Goal: Information Seeking & Learning: Learn about a topic

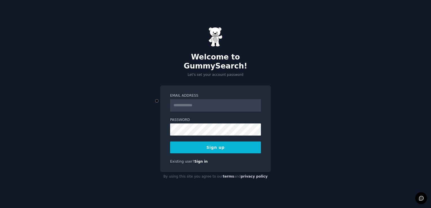
click at [191, 102] on input "Email Address" at bounding box center [215, 105] width 91 height 12
type input "**********"
click at [213, 143] on button "Sign up" at bounding box center [215, 148] width 91 height 12
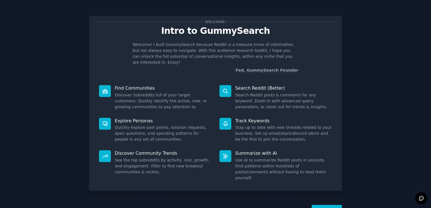
click at [326, 205] on button "Next" at bounding box center [327, 212] width 30 height 14
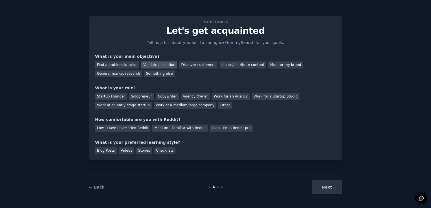
click at [155, 67] on div "Validate a solution" at bounding box center [159, 65] width 36 height 7
click at [111, 95] on div "Startup Founder" at bounding box center [111, 96] width 32 height 7
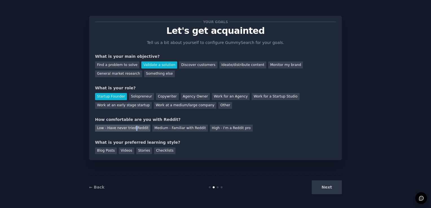
click at [132, 127] on div "Low - Have never tried Reddit" at bounding box center [122, 128] width 55 height 7
click at [126, 151] on div "Videos" at bounding box center [127, 151] width 16 height 7
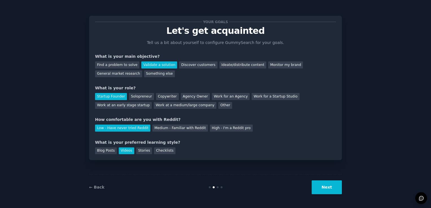
click at [323, 187] on button "Next" at bounding box center [327, 188] width 30 height 14
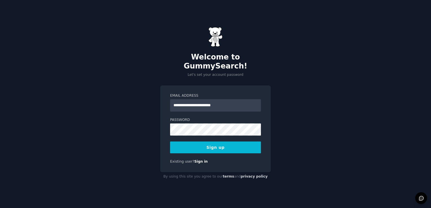
click at [226, 102] on input "**********" at bounding box center [215, 105] width 91 height 12
type input "**********"
click at [215, 142] on button "Sign up" at bounding box center [215, 148] width 91 height 12
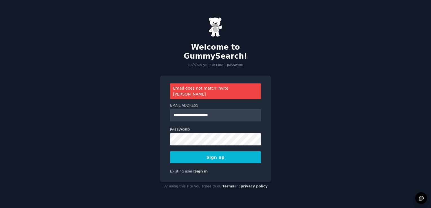
click at [197, 170] on link "Sign in" at bounding box center [201, 172] width 14 height 4
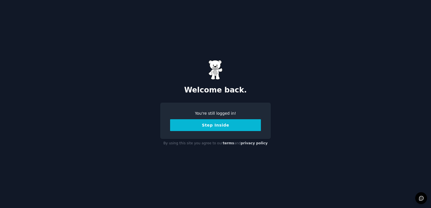
click at [224, 124] on button "Step Inside" at bounding box center [215, 125] width 91 height 12
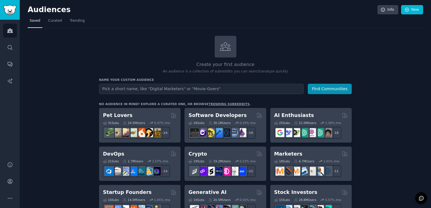
click at [144, 189] on div "Startup Founders" at bounding box center [140, 192] width 74 height 7
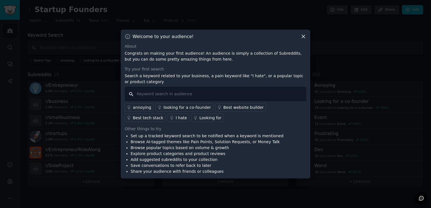
click at [142, 94] on input "text" at bounding box center [216, 94] width 182 height 14
type input "i hate month ends"
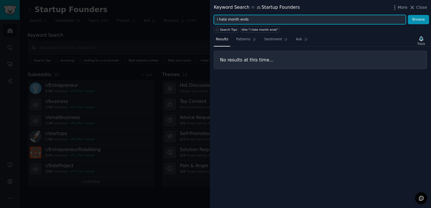
click at [249, 21] on input "i hate month ends" at bounding box center [310, 20] width 192 height 10
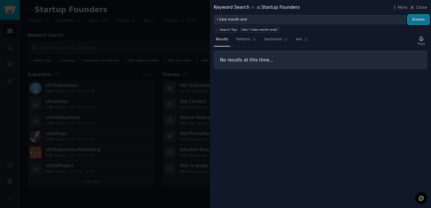
click at [418, 17] on button "Browse" at bounding box center [418, 20] width 21 height 10
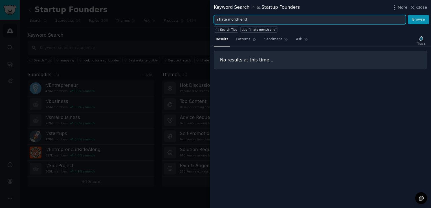
click at [253, 22] on input "i hate month end" at bounding box center [310, 20] width 192 height 10
type input "i hate excel"
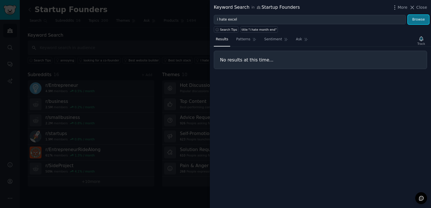
click at [415, 22] on button "Browse" at bounding box center [418, 20] width 21 height 10
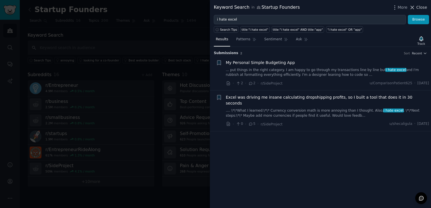
click at [414, 6] on icon at bounding box center [412, 7] width 3 height 3
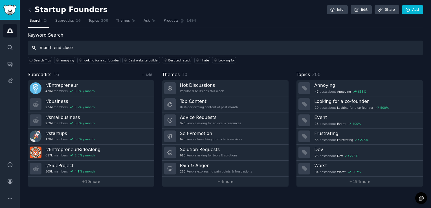
type input "month end close"
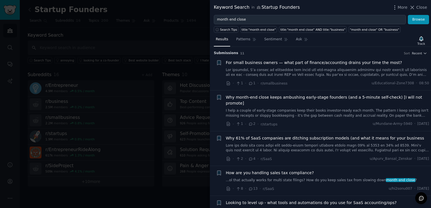
scroll to position [141, 0]
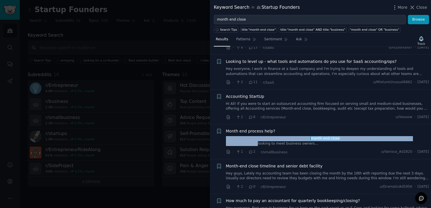
click at [429, 126] on li "+ Month end process help? Does anyone need help with how to implement a month e…" at bounding box center [320, 141] width 221 height 35
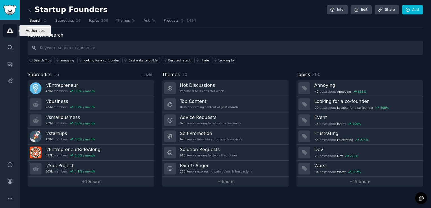
click at [9, 27] on link "Audiences" at bounding box center [10, 31] width 14 height 14
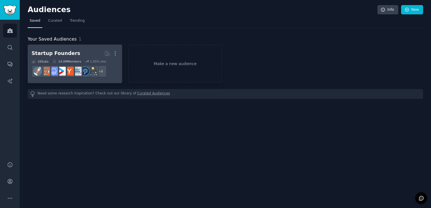
click at [49, 61] on div "16 Sub s 14.0M Members 1.05 % /mo" at bounding box center [75, 62] width 87 height 4
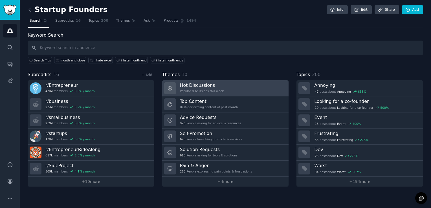
click at [189, 83] on h3 "Hot Discussions" at bounding box center [202, 85] width 44 height 6
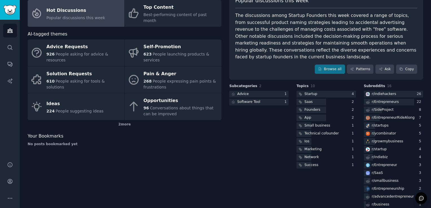
scroll to position [42, 0]
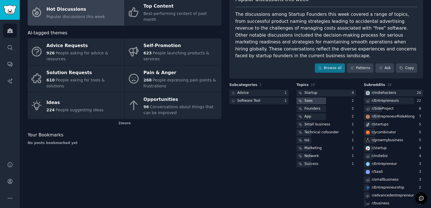
click at [311, 98] on div "Saas" at bounding box center [305, 101] width 17 height 7
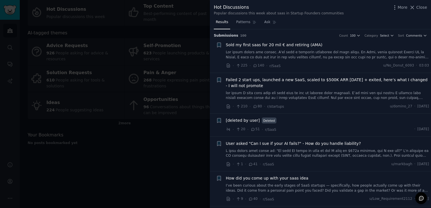
drag, startPoint x: 421, startPoint y: 7, endPoint x: 418, endPoint y: 12, distance: 4.8
click at [421, 7] on span "Close" at bounding box center [422, 8] width 11 height 6
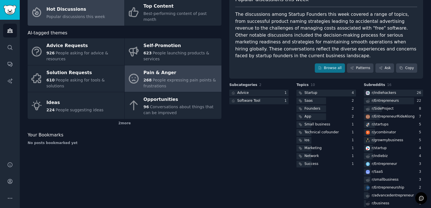
click at [152, 68] on div "Pain & Anger" at bounding box center [181, 72] width 75 height 9
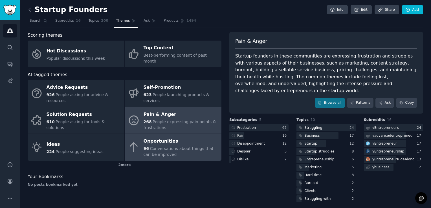
click at [169, 146] on span "Conversations about things that can be improved" at bounding box center [179, 151] width 70 height 10
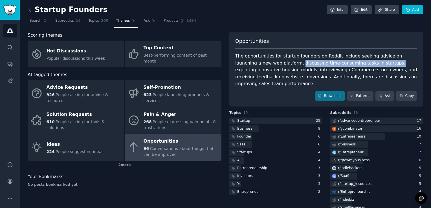
drag, startPoint x: 264, startPoint y: 64, endPoint x: 350, endPoint y: 63, distance: 86.1
click at [350, 63] on div "The opportunities for startup founders on Reddit include seeking advice on laun…" at bounding box center [326, 70] width 182 height 35
copy div "discussing time-consuming tasks in startups,"
click at [388, 91] on link "Ask" at bounding box center [385, 96] width 19 height 10
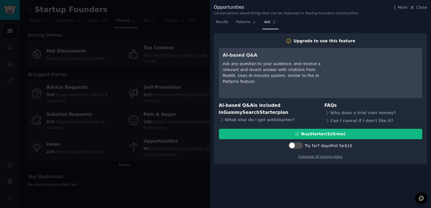
click at [230, 64] on div "Ask any question to your audience, and receive a relevant and recent answer wit…" at bounding box center [274, 73] width 103 height 24
drag, startPoint x: 230, startPoint y: 65, endPoint x: 208, endPoint y: 87, distance: 31.5
click at [208, 87] on div at bounding box center [215, 104] width 431 height 208
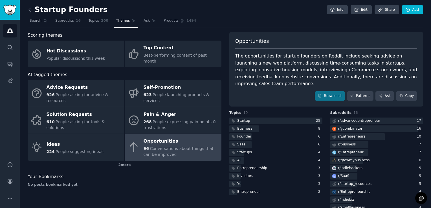
click at [190, 146] on span "Conversations about things that can be improved" at bounding box center [179, 151] width 70 height 10
click at [191, 146] on span "Conversations about things that can be improved" at bounding box center [179, 151] width 70 height 10
click at [251, 157] on div "Ai" at bounding box center [275, 160] width 93 height 7
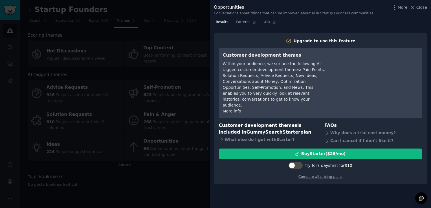
click at [178, 21] on div at bounding box center [215, 104] width 431 height 208
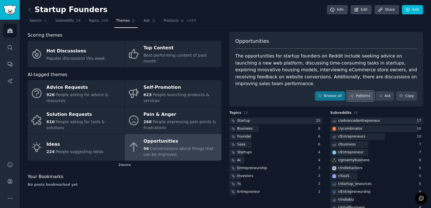
click at [364, 91] on link "Patterns" at bounding box center [360, 96] width 27 height 10
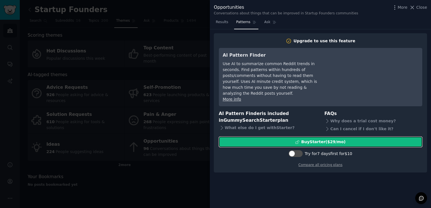
click at [325, 139] on button "Buy Starter ($ 29 /mo )" at bounding box center [321, 142] width 204 height 10
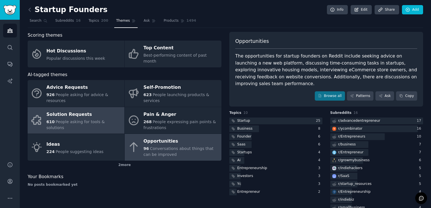
click at [64, 120] on span "People asking for tools & solutions" at bounding box center [76, 125] width 58 height 10
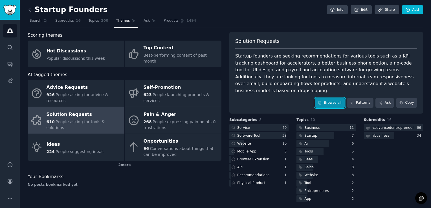
click at [336, 98] on link "Browse all" at bounding box center [330, 103] width 30 height 10
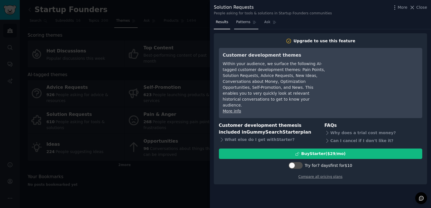
click at [241, 25] on link "Patterns" at bounding box center [246, 24] width 24 height 12
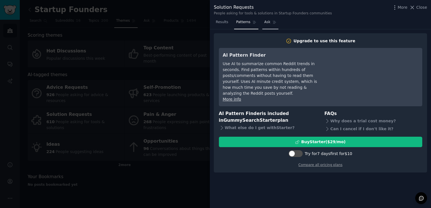
click at [264, 23] on span "Ask" at bounding box center [267, 22] width 6 height 5
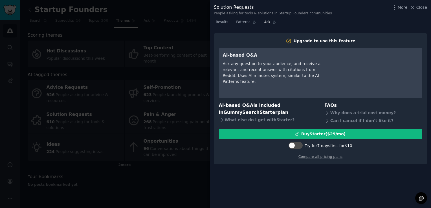
click at [422, 8] on span "Close" at bounding box center [422, 8] width 11 height 6
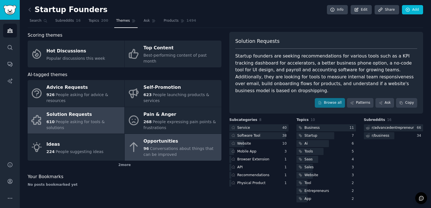
click at [163, 146] on div "96 Conversations about things that can be improved" at bounding box center [181, 152] width 75 height 12
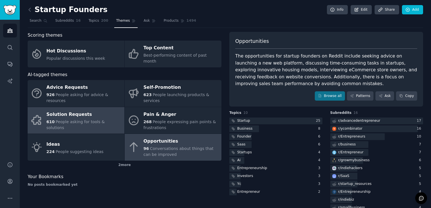
click at [69, 110] on div "Solution Requests" at bounding box center [84, 114] width 75 height 9
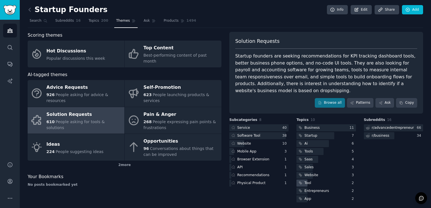
click at [321, 180] on div "Tool" at bounding box center [326, 183] width 59 height 7
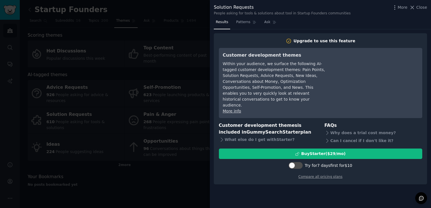
click at [415, 8] on icon at bounding box center [413, 8] width 6 height 6
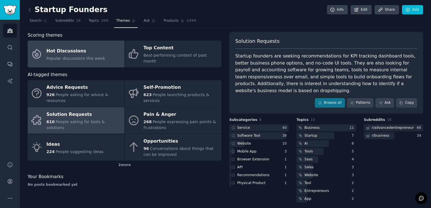
click at [73, 56] on span "Popular discussions this week" at bounding box center [76, 58] width 59 height 5
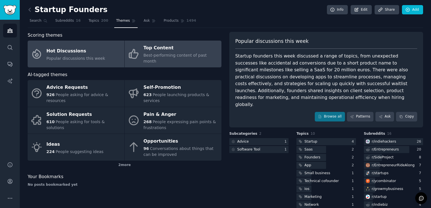
click at [162, 53] on span "Best-performing content of past month" at bounding box center [175, 58] width 63 height 10
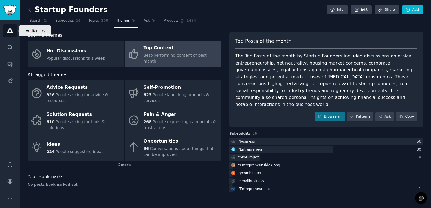
click at [9, 32] on icon "Sidebar" at bounding box center [9, 31] width 5 height 4
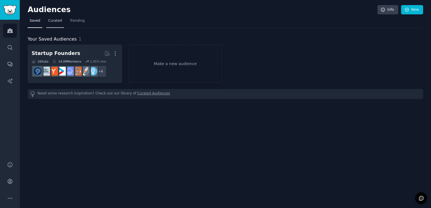
click at [56, 21] on span "Curated" at bounding box center [55, 20] width 14 height 5
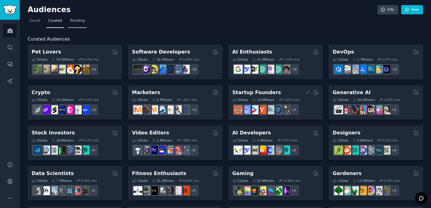
click at [77, 20] on span "Trending" at bounding box center [77, 20] width 15 height 5
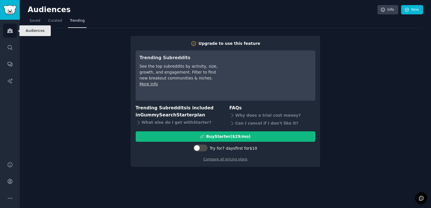
click at [10, 32] on icon "Sidebar" at bounding box center [10, 31] width 6 height 6
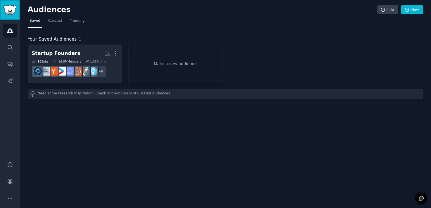
click at [10, 13] on img "Sidebar" at bounding box center [9, 10] width 13 height 10
click at [52, 23] on span "Curated" at bounding box center [55, 20] width 14 height 5
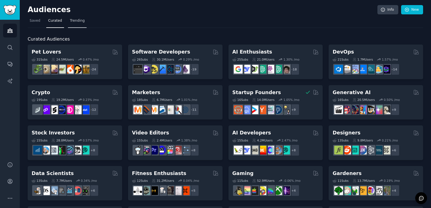
click at [80, 21] on span "Trending" at bounding box center [77, 20] width 15 height 5
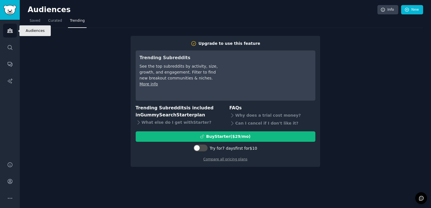
click at [11, 30] on icon "Sidebar" at bounding box center [10, 31] width 6 height 6
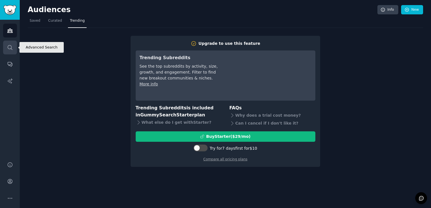
click at [10, 49] on icon "Sidebar" at bounding box center [10, 47] width 5 height 5
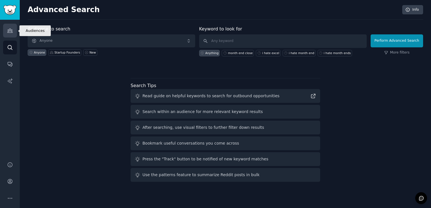
click at [11, 30] on icon "Sidebar" at bounding box center [9, 31] width 5 height 4
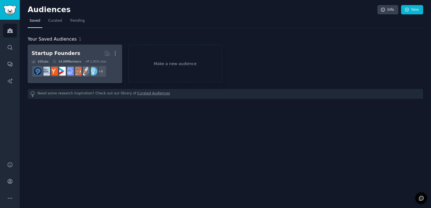
click at [53, 55] on div "Startup Founders" at bounding box center [56, 53] width 49 height 7
click at [56, 52] on div "Startup Founders" at bounding box center [56, 53] width 49 height 7
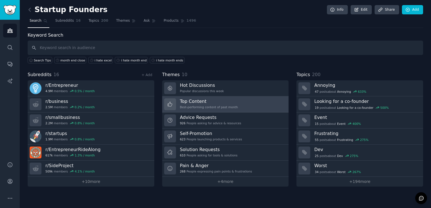
click at [196, 101] on h3 "Top Content" at bounding box center [209, 102] width 58 height 6
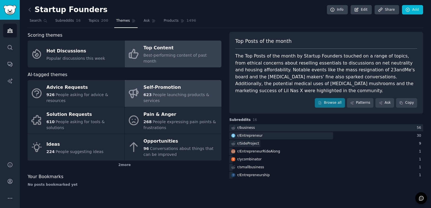
click at [156, 85] on div "Self-Promotion" at bounding box center [181, 87] width 75 height 9
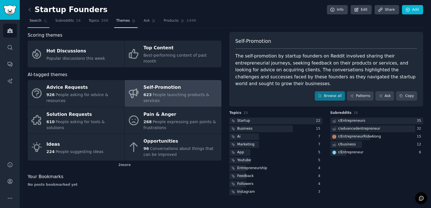
click at [38, 21] on span "Search" at bounding box center [36, 20] width 12 height 5
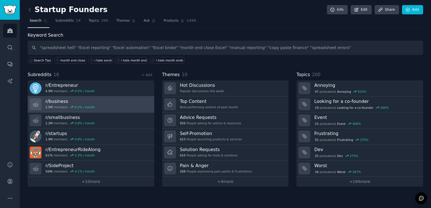
type input ""spreadsheet hell" "Excel reporting" "Excel automation" "Excel broke" "month en…"
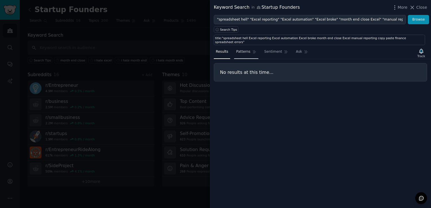
click at [245, 49] on span "Patterns" at bounding box center [243, 51] width 14 height 5
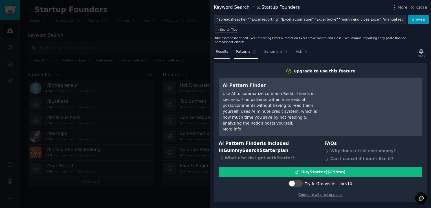
click at [222, 49] on span "Results" at bounding box center [222, 51] width 12 height 5
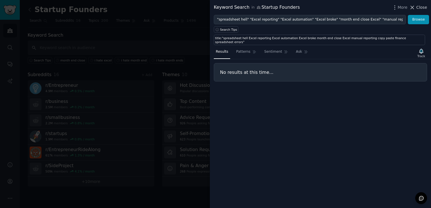
click at [424, 8] on span "Close" at bounding box center [422, 8] width 11 height 6
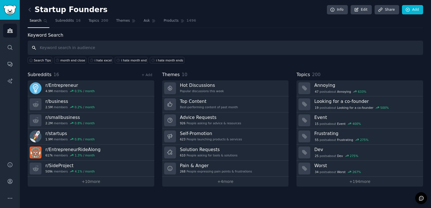
paste input ""Excel is slow" "Excel is crashing" "Excel formula broke" "Excel vs Power BI" "…"
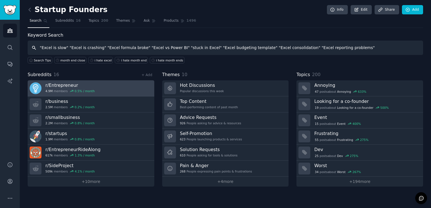
type input ""Excel is slow" "Excel is crashing" "Excel formula broke" "Excel vs Power BI" "…"
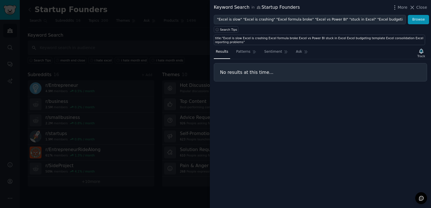
click at [419, 8] on span "Close" at bounding box center [422, 8] width 11 height 6
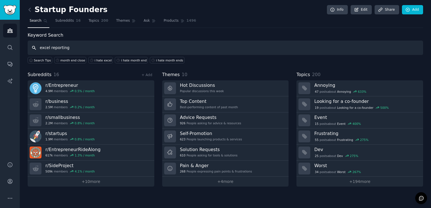
type input "excel reporting"
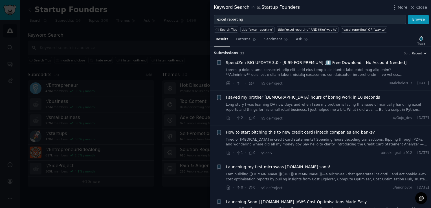
click at [424, 52] on icon "button" at bounding box center [425, 53] width 4 height 4
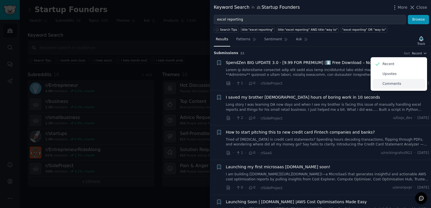
click at [390, 84] on p "Comments" at bounding box center [392, 84] width 19 height 5
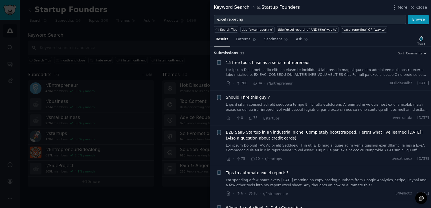
click at [421, 6] on span "Close" at bounding box center [422, 8] width 11 height 6
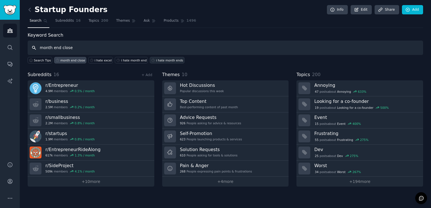
type input "month end close"
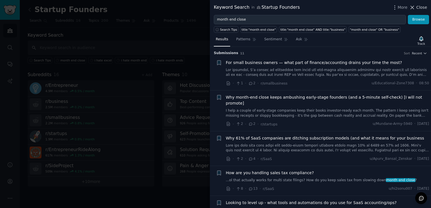
click at [423, 8] on span "Close" at bounding box center [422, 8] width 11 height 6
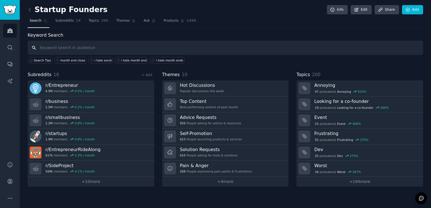
paste input "AI tools for accountants"
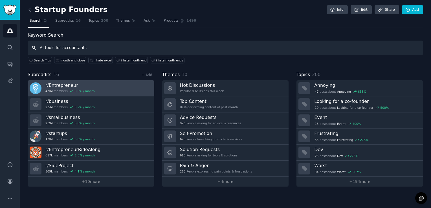
type input "AI tools for accountants"
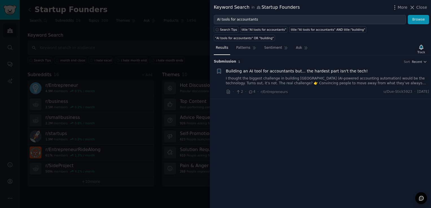
click at [274, 68] on span "Building an AI tool for accountants but... the hardest part isn't the tech!" at bounding box center [297, 71] width 142 height 6
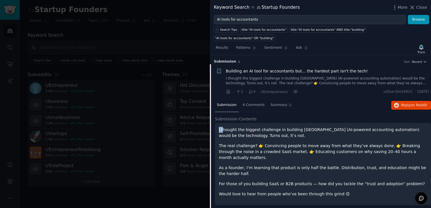
drag, startPoint x: 219, startPoint y: 119, endPoint x: 222, endPoint y: 123, distance: 4.7
click at [222, 123] on div "I thought the biggest challenge in building [GEOGRAPHIC_DATA] (AI-powered accou…" at bounding box center [323, 164] width 216 height 82
click at [220, 127] on p "I thought the biggest challenge in building [GEOGRAPHIC_DATA] (AI-powered accou…" at bounding box center [323, 133] width 208 height 12
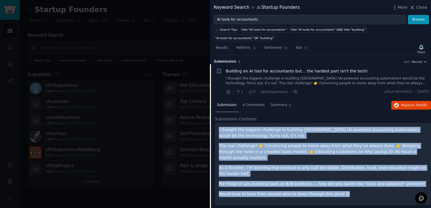
drag, startPoint x: 219, startPoint y: 121, endPoint x: 335, endPoint y: 182, distance: 131.7
click at [335, 182] on div "I thought the biggest challenge in building [GEOGRAPHIC_DATA] (AI-powered accou…" at bounding box center [323, 164] width 216 height 82
drag, startPoint x: 335, startPoint y: 182, endPoint x: 297, endPoint y: 157, distance: 46.2
copy div "I thought the biggest challenge in building [GEOGRAPHIC_DATA] (AI-powered accou…"
